Goal: Answer question/provide support

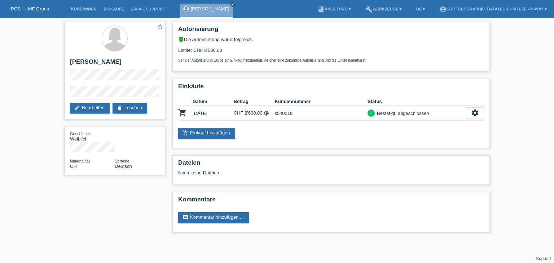
click at [149, 13] on li "E-Mail Support" at bounding box center [148, 9] width 41 height 18
click at [149, 10] on link "E-Mail Support" at bounding box center [148, 9] width 41 height 4
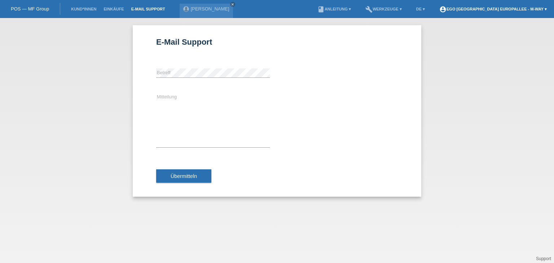
click at [494, 9] on link "account_circle EGO [GEOGRAPHIC_DATA] Europallee - m-way ▾" at bounding box center [492, 9] width 115 height 4
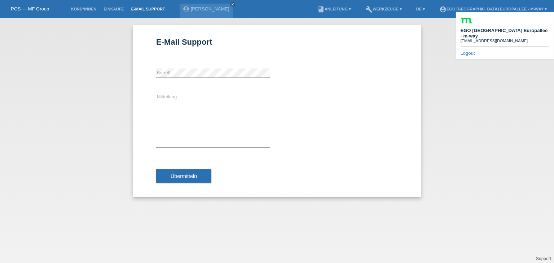
click at [487, 25] on div "EGO Zürich Europallee - m-way ego-zh@m-way.ch" at bounding box center [504, 29] width 89 height 28
click at [210, 10] on link "[PERSON_NAME]" at bounding box center [210, 8] width 39 height 5
